Goal: Information Seeking & Learning: Learn about a topic

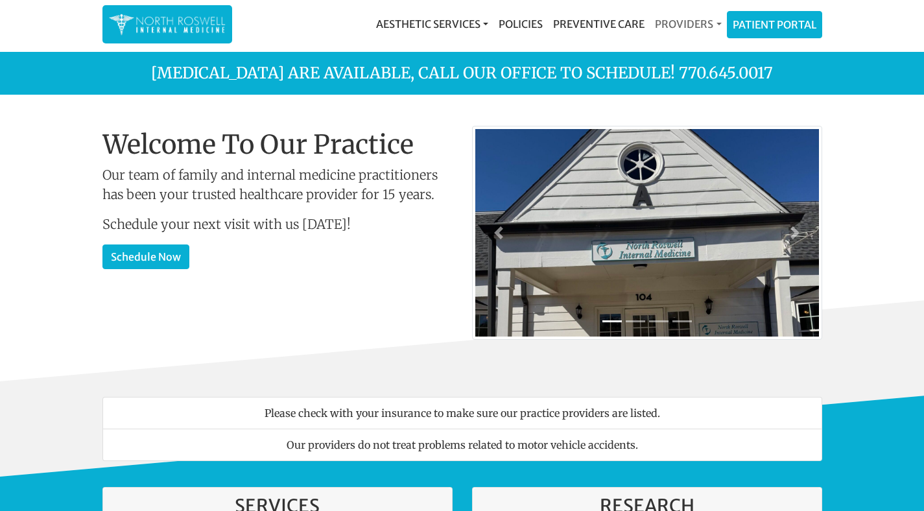
click at [696, 19] on link "Providers" at bounding box center [688, 24] width 77 height 26
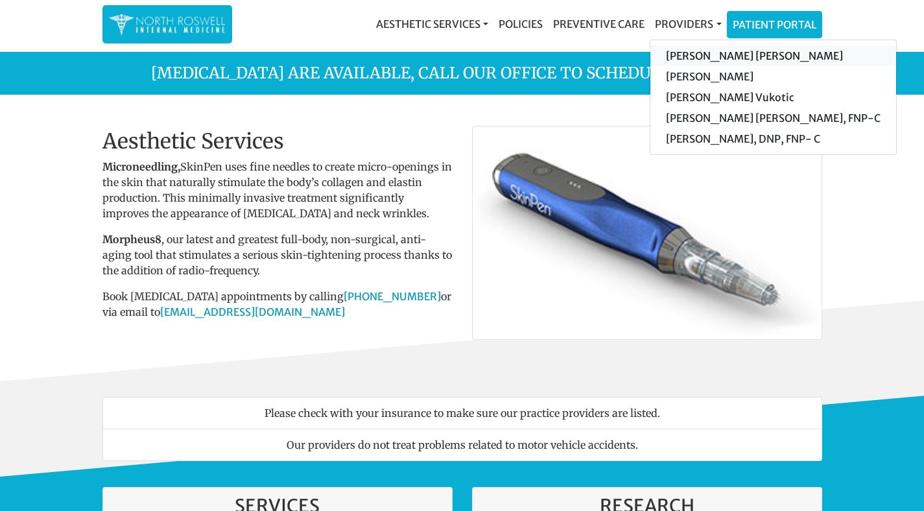
click at [772, 55] on link "[PERSON_NAME] [PERSON_NAME]" at bounding box center [773, 55] width 246 height 21
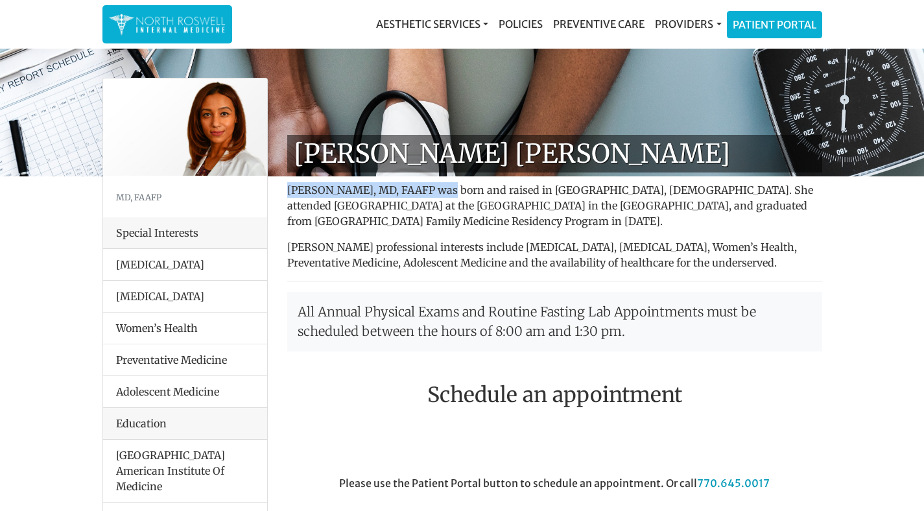
drag, startPoint x: 440, startPoint y: 191, endPoint x: 287, endPoint y: 192, distance: 152.4
click at [287, 192] on p "[PERSON_NAME], MD, FAAFP was born and raised in [GEOGRAPHIC_DATA], [DEMOGRAPHIC…" at bounding box center [554, 205] width 535 height 47
copy p "[PERSON_NAME], MD, FAAFP"
click at [683, 22] on link "Providers" at bounding box center [688, 24] width 77 height 26
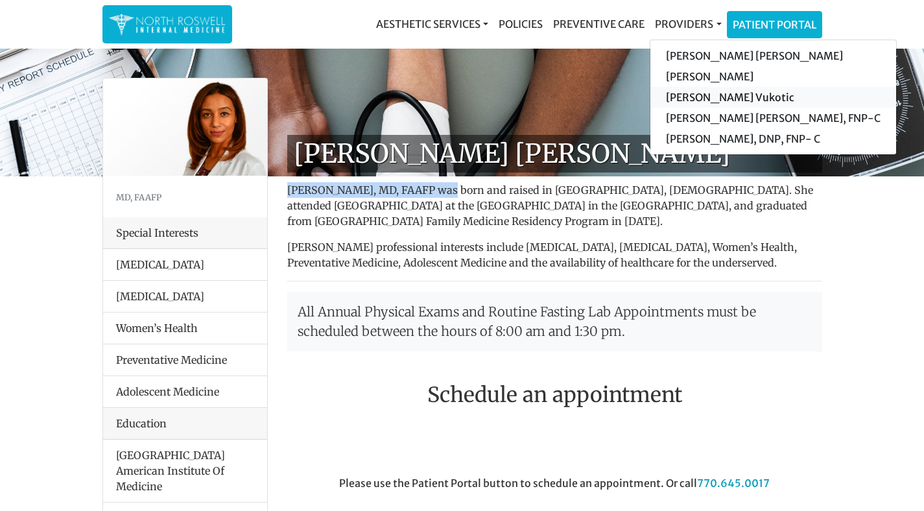
click at [698, 95] on link "[PERSON_NAME] Vukotic" at bounding box center [773, 97] width 246 height 21
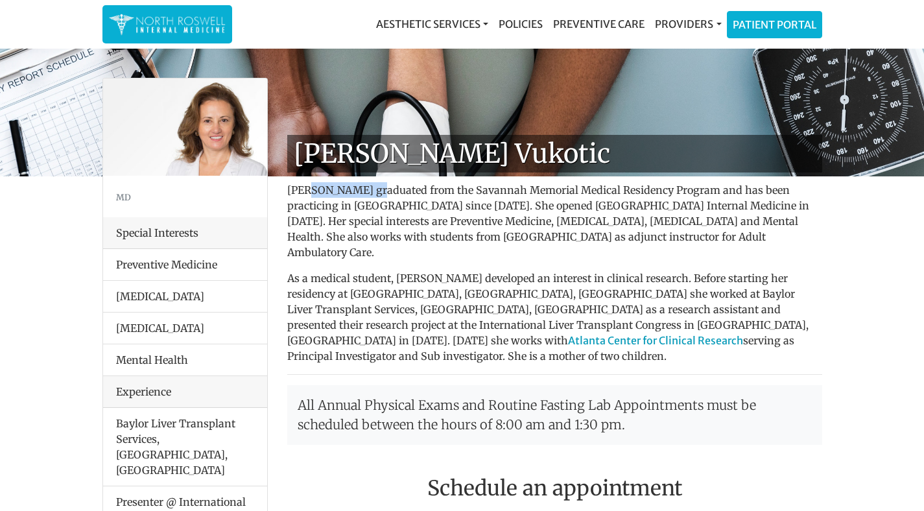
drag, startPoint x: 369, startPoint y: 191, endPoint x: 304, endPoint y: 191, distance: 64.8
click at [304, 191] on p "Dr. Goga Vukotic graduated from the Savannah Memorial Medical Residency Program…" at bounding box center [554, 221] width 535 height 78
copy p "Goga Vukotic"
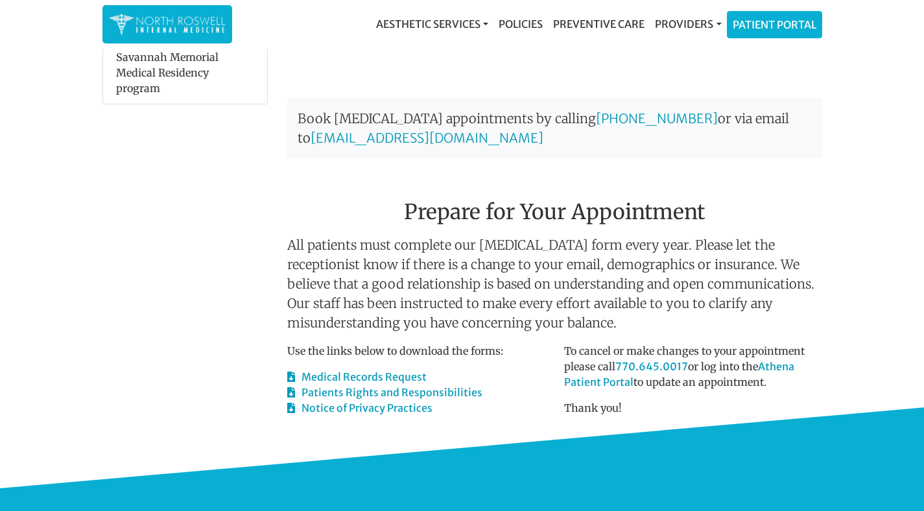
scroll to position [842, 0]
